Goal: Task Accomplishment & Management: Manage account settings

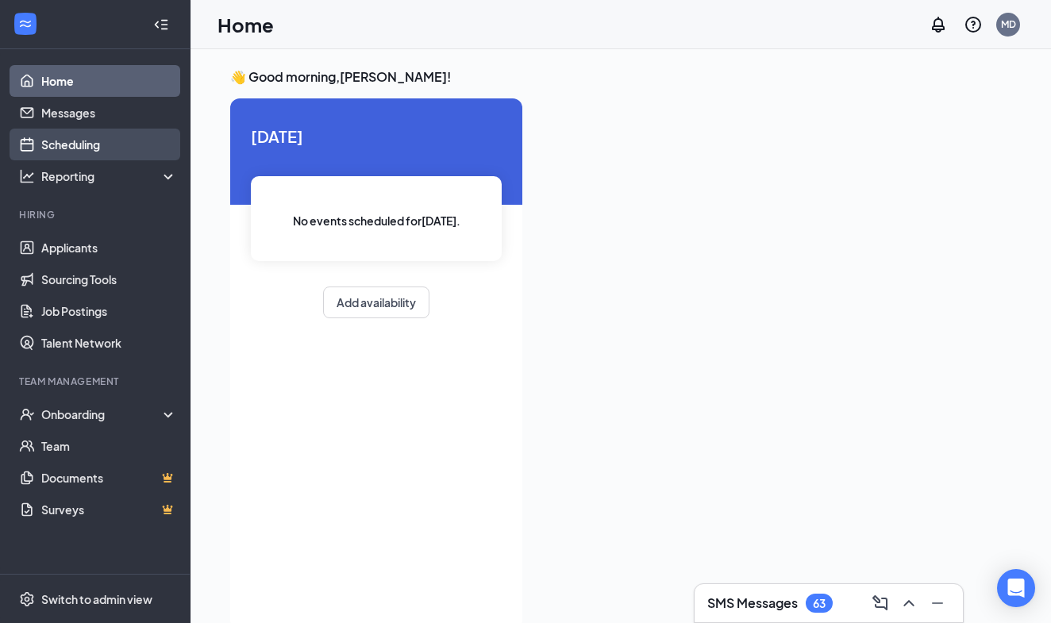
click at [95, 155] on link "Scheduling" at bounding box center [109, 145] width 136 height 32
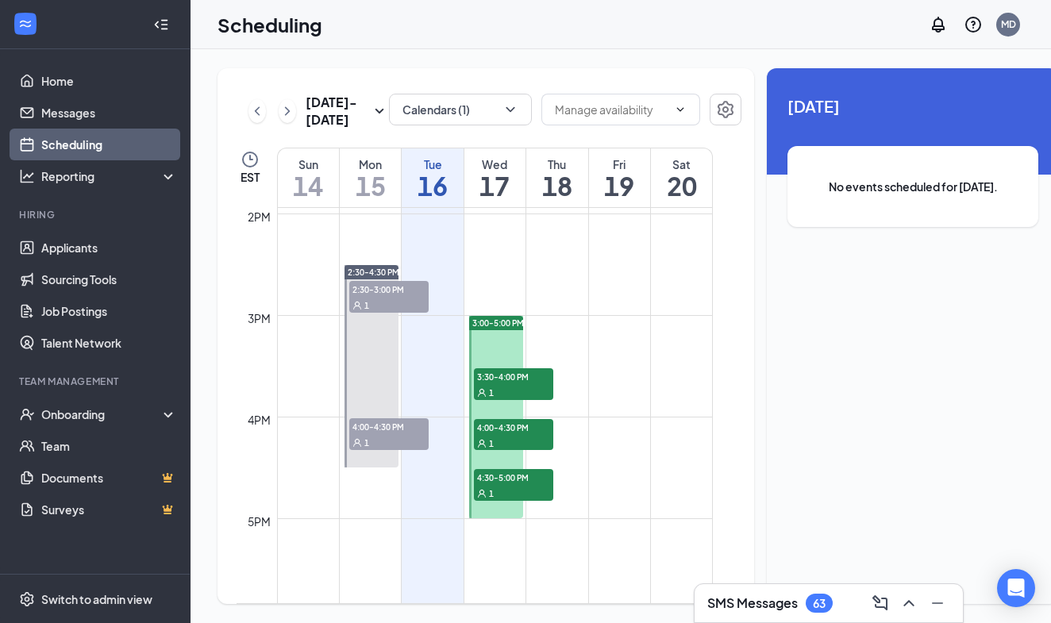
scroll to position [1418, 0]
click at [530, 399] on div "1" at bounding box center [513, 392] width 79 height 16
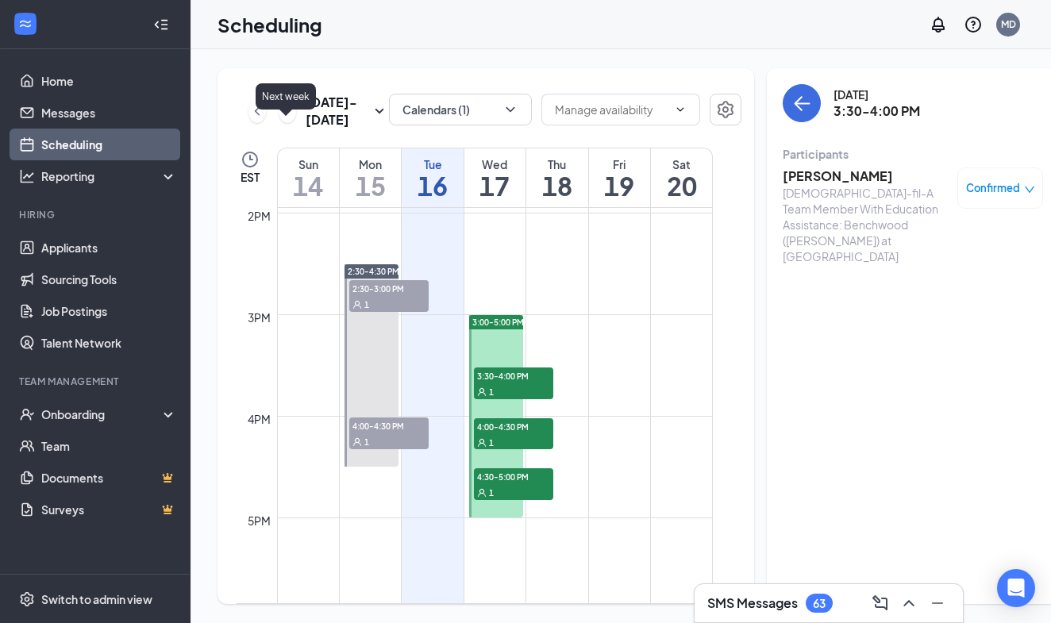
click at [284, 121] on icon "ChevronRight" at bounding box center [288, 111] width 16 height 19
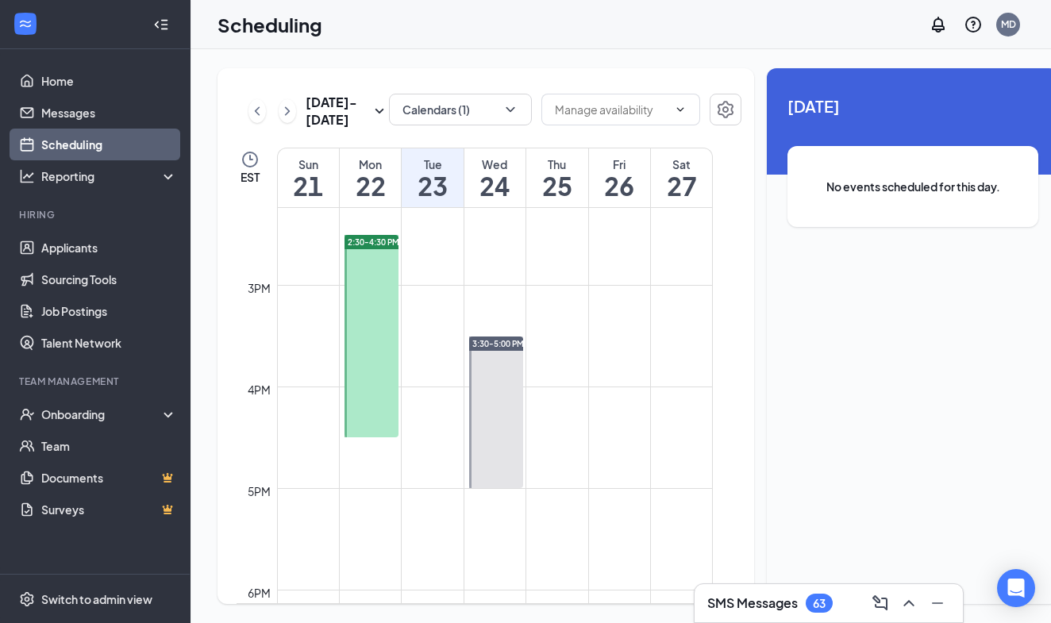
scroll to position [1468, 0]
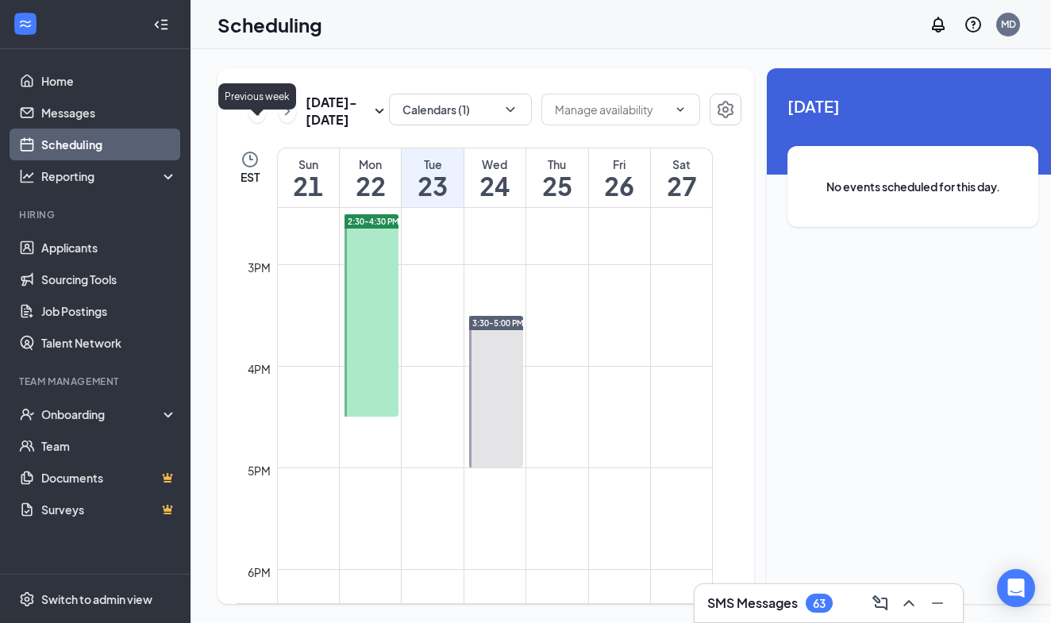
click at [254, 121] on icon "ChevronLeft" at bounding box center [257, 111] width 16 height 19
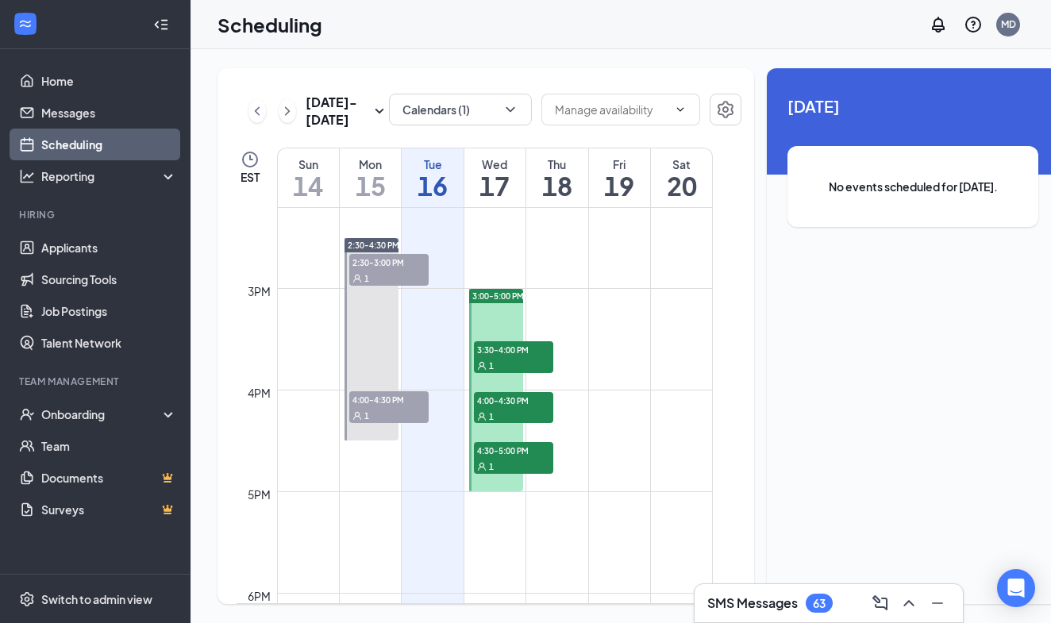
scroll to position [1469, 0]
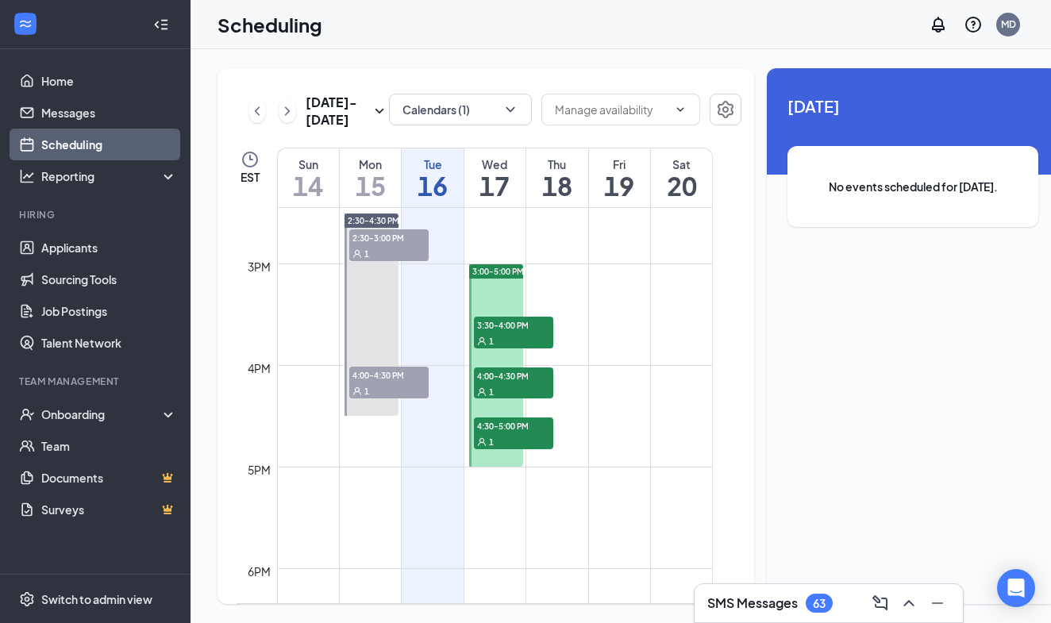
click at [833, 596] on div "SMS Messages 63" at bounding box center [770, 603] width 125 height 19
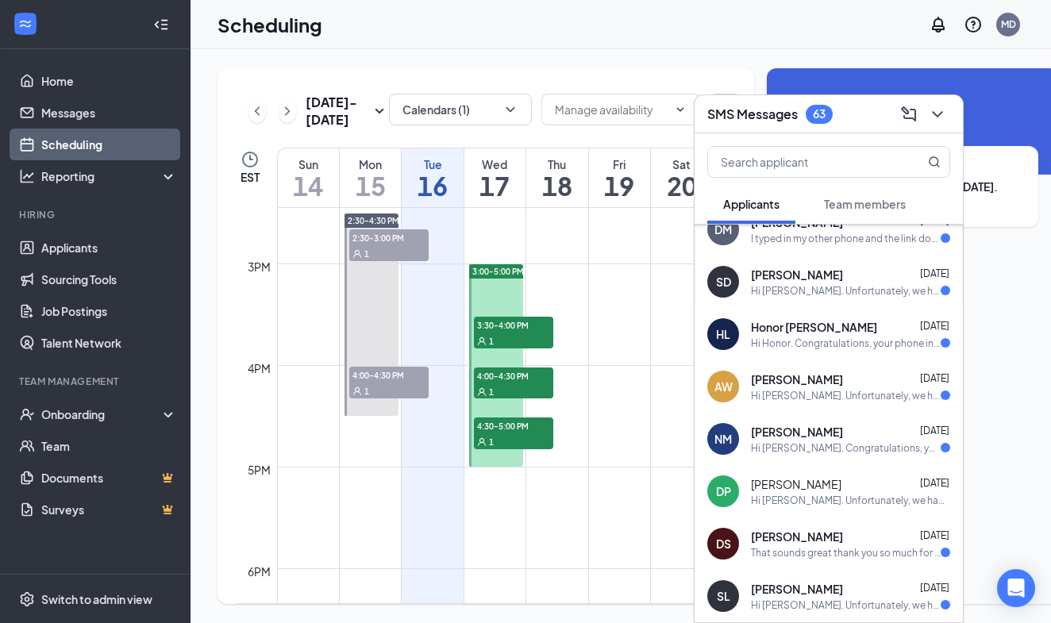
scroll to position [439, 0]
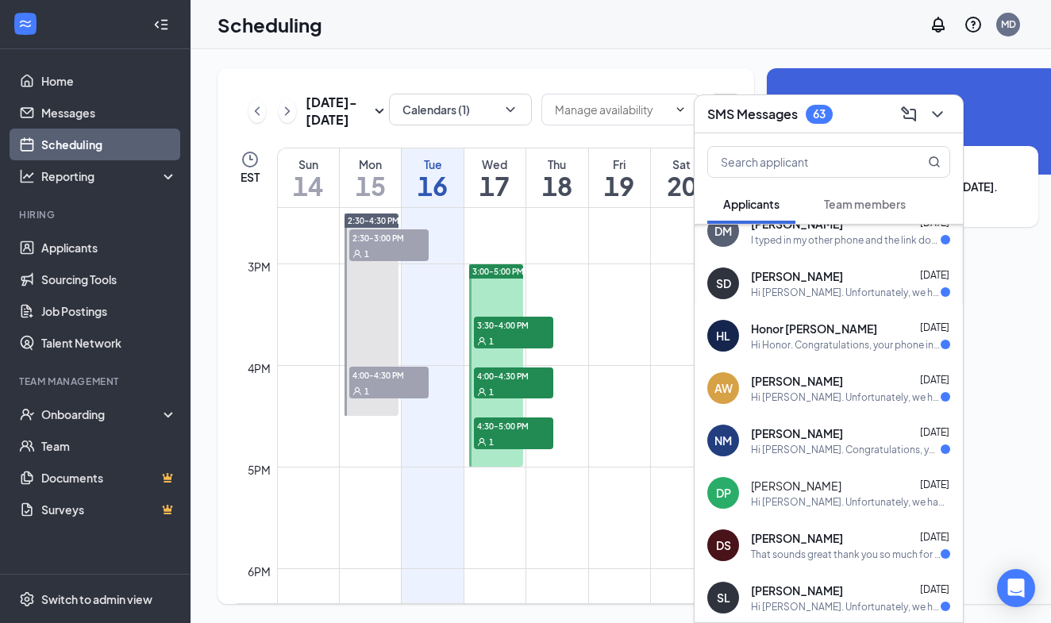
click at [939, 118] on icon "ChevronDown" at bounding box center [937, 114] width 19 height 19
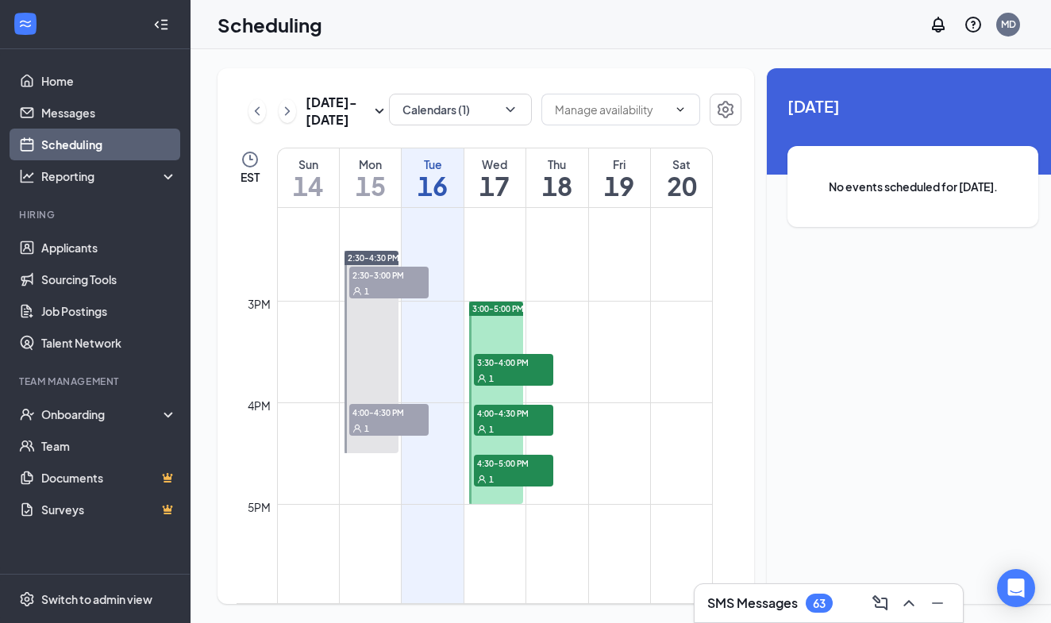
scroll to position [1474, 0]
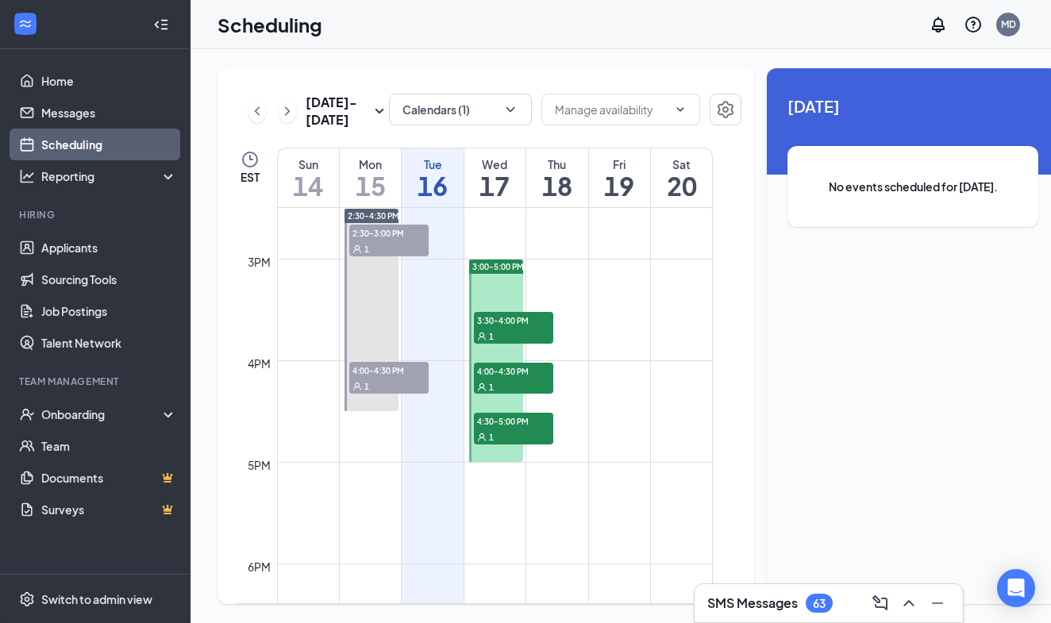
click at [286, 121] on icon "ChevronRight" at bounding box center [288, 111] width 16 height 19
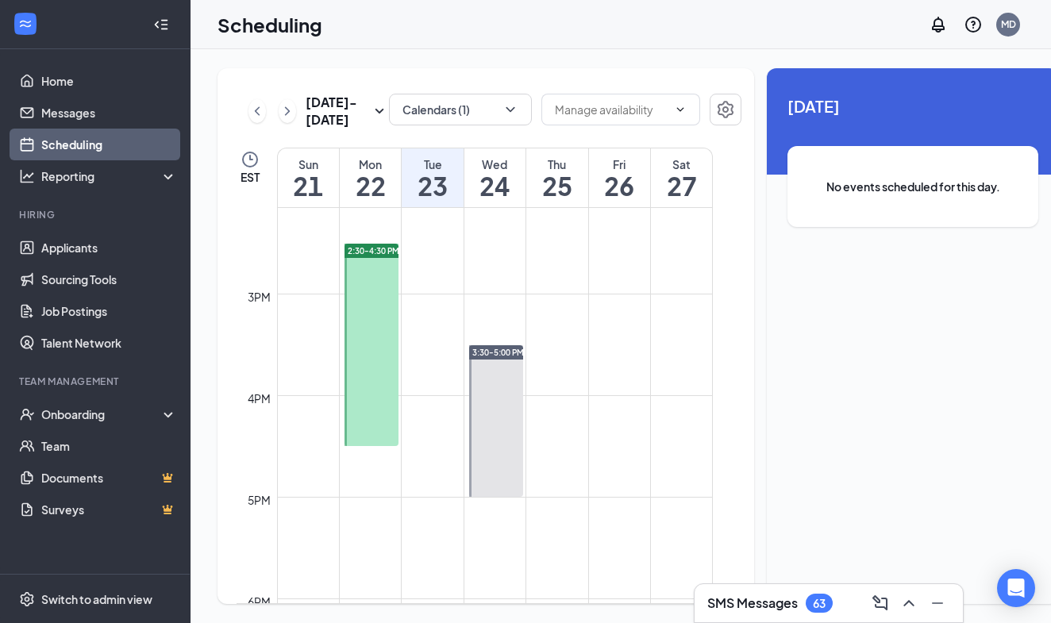
click at [777, 604] on h3 "SMS Messages" at bounding box center [753, 603] width 91 height 17
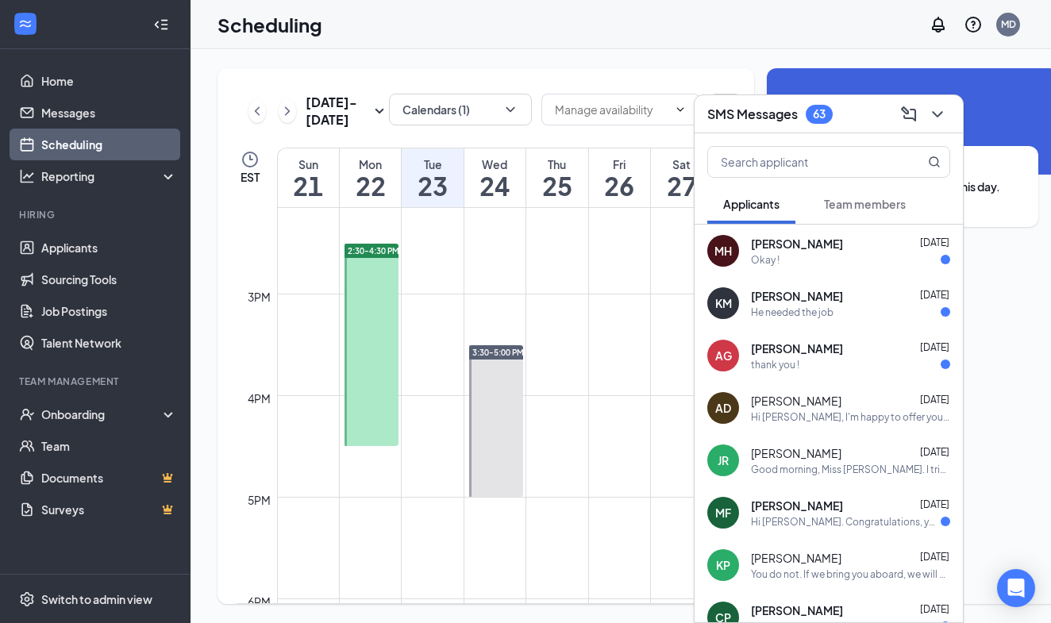
click at [862, 200] on span "Team members" at bounding box center [865, 204] width 82 height 14
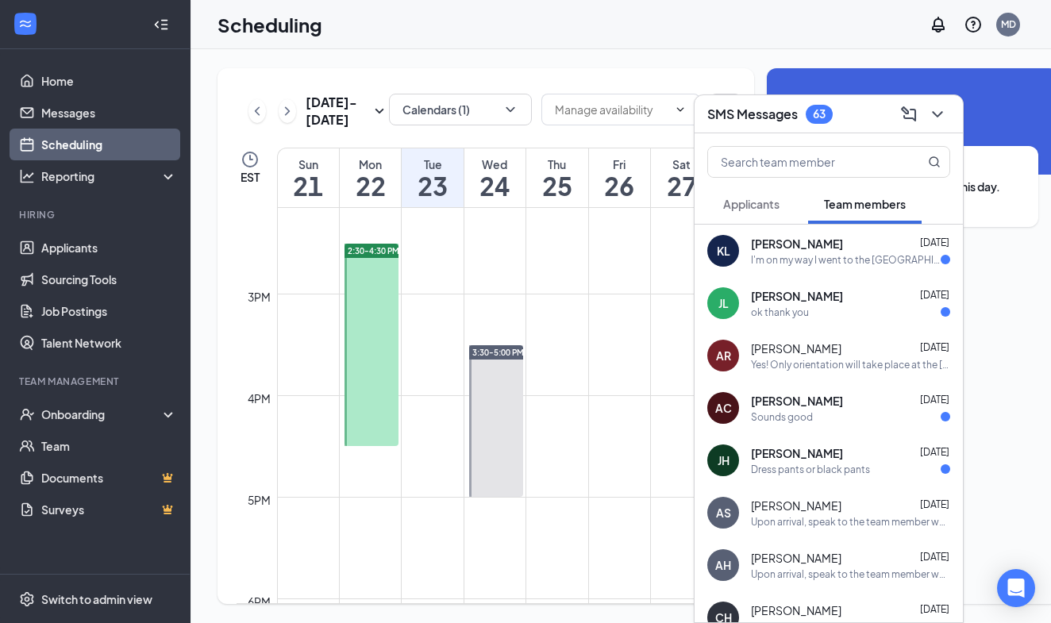
click at [772, 206] on span "Applicants" at bounding box center [751, 204] width 56 height 14
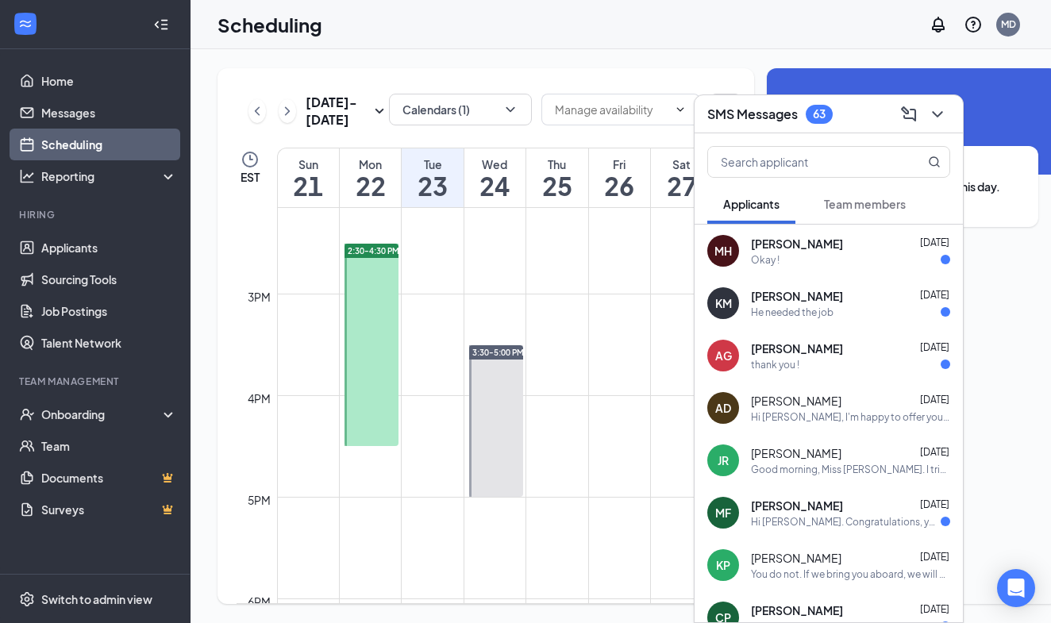
click at [865, 203] on span "Team members" at bounding box center [865, 204] width 82 height 14
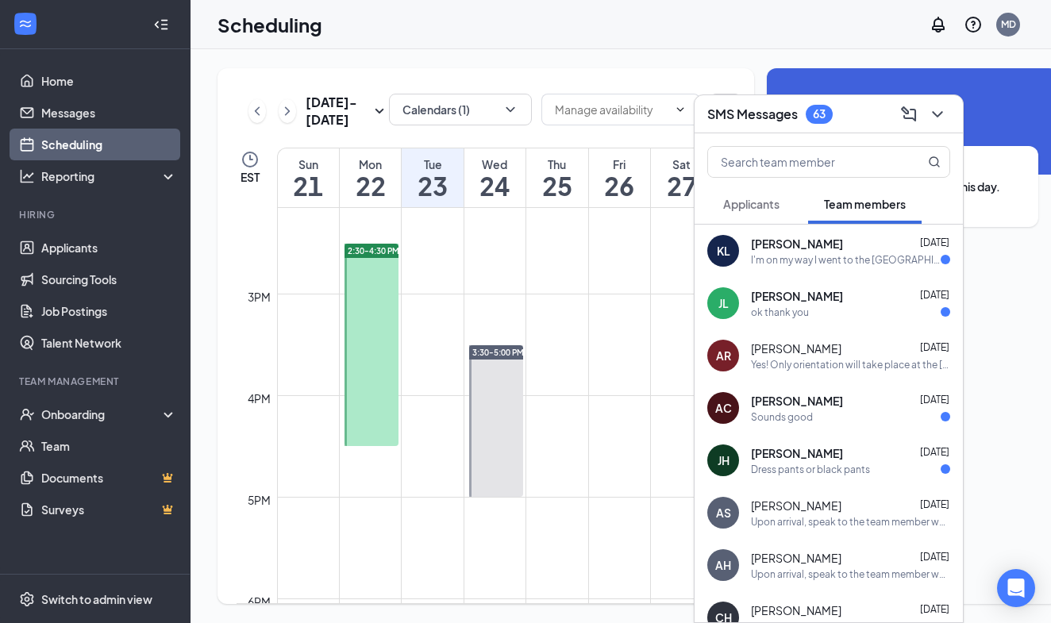
click at [763, 206] on span "Applicants" at bounding box center [751, 204] width 56 height 14
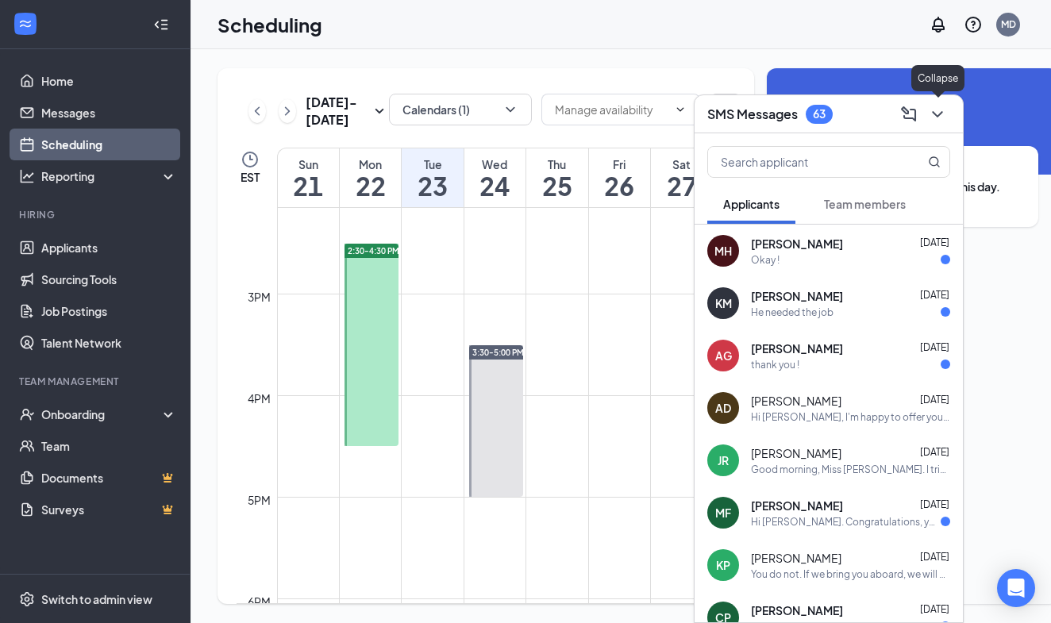
click at [939, 118] on icon "ChevronDown" at bounding box center [937, 114] width 19 height 19
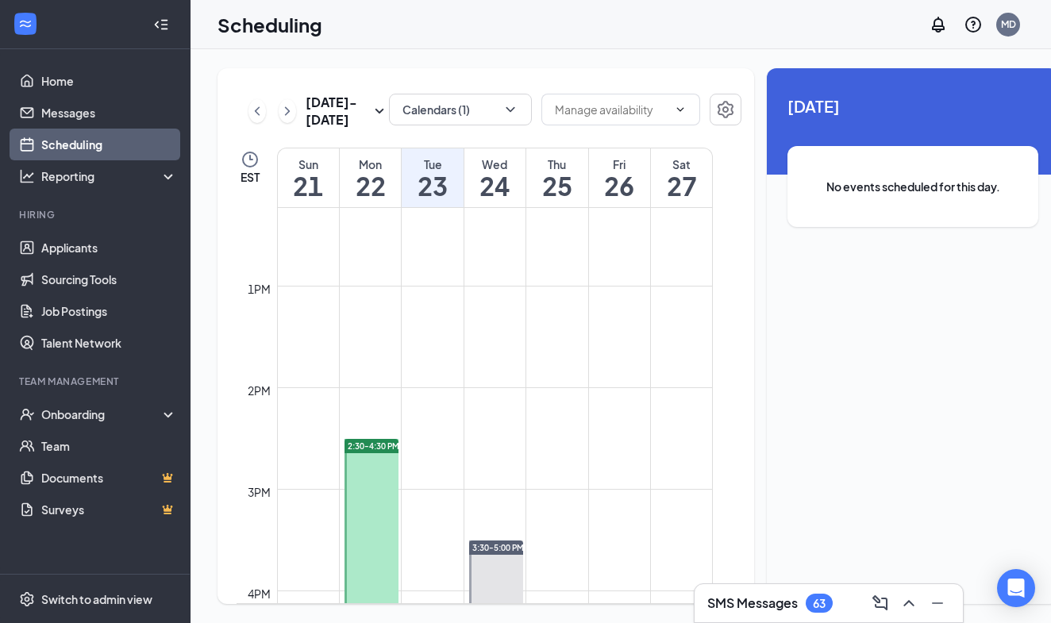
scroll to position [1040, 0]
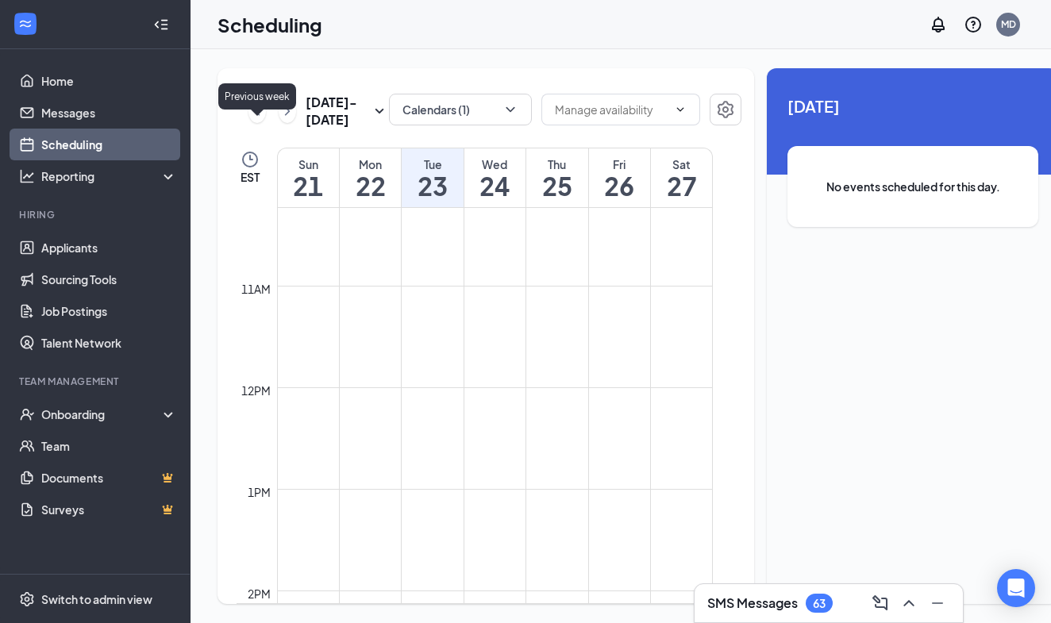
click at [253, 121] on icon "ChevronLeft" at bounding box center [257, 111] width 16 height 19
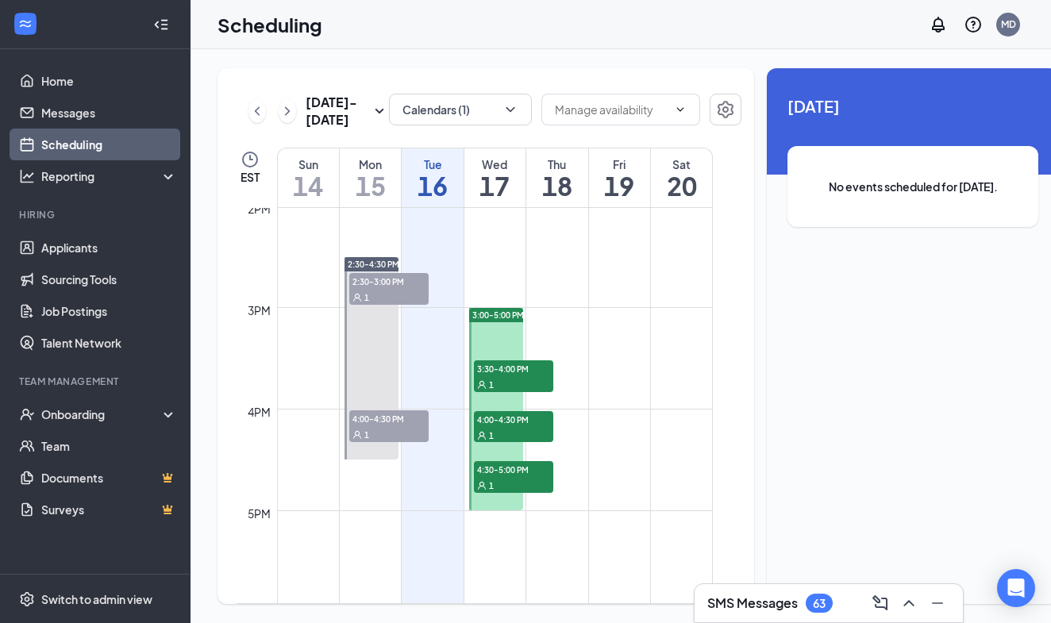
scroll to position [1424, 0]
click at [508, 394] on div "1" at bounding box center [513, 386] width 79 height 16
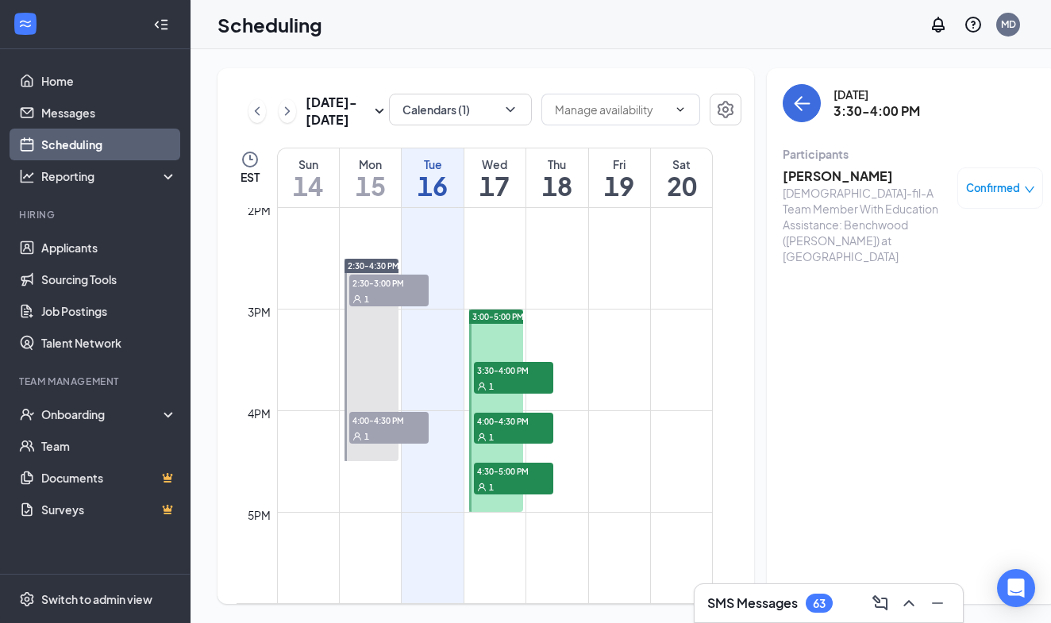
click at [505, 445] on div "1" at bounding box center [513, 437] width 79 height 16
